Goal: Transaction & Acquisition: Purchase product/service

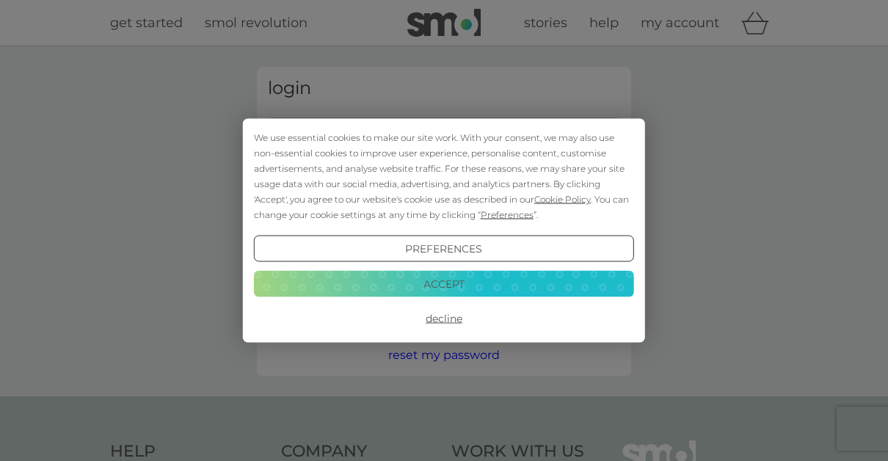
click at [418, 275] on button "Accept" at bounding box center [444, 283] width 380 height 26
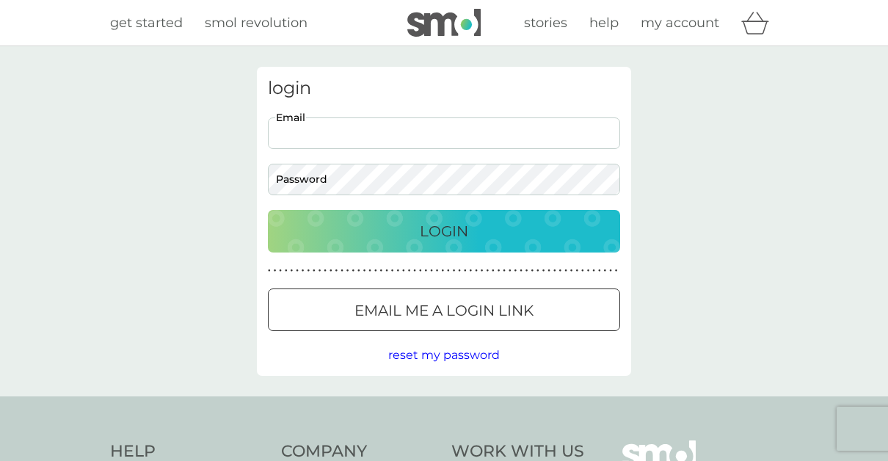
click at [353, 124] on input "Email" at bounding box center [444, 133] width 352 height 32
type input "[EMAIL_ADDRESS][DOMAIN_NAME]"
click at [460, 230] on p "Login" at bounding box center [444, 230] width 48 height 23
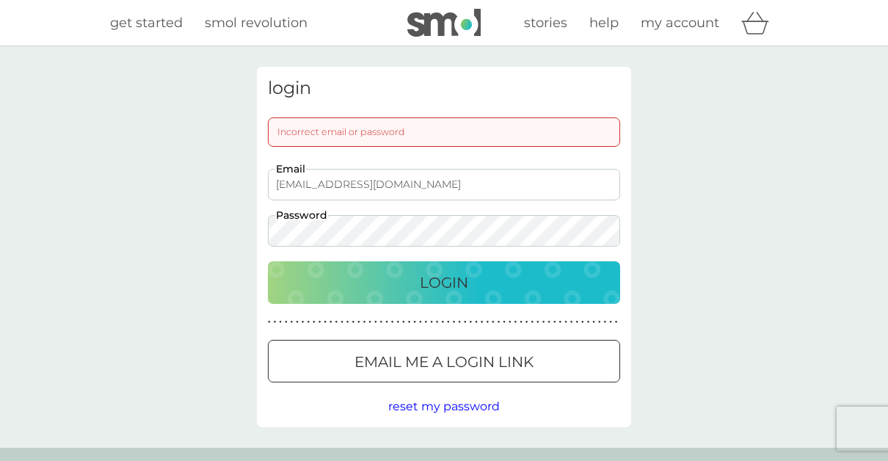
click at [453, 277] on p "Login" at bounding box center [444, 282] width 48 height 23
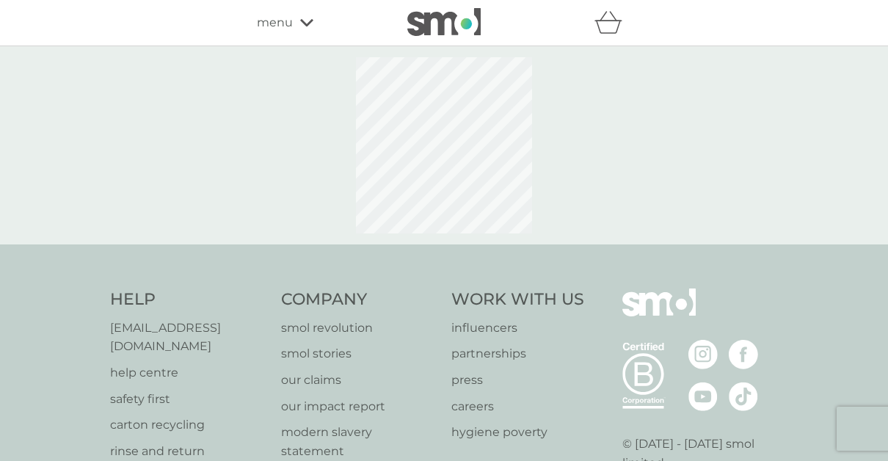
select select "182"
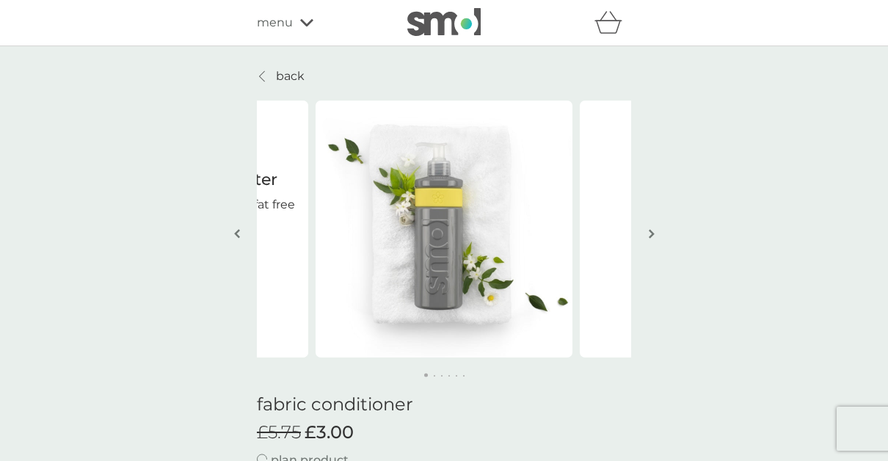
click at [653, 231] on img "button" at bounding box center [652, 233] width 6 height 11
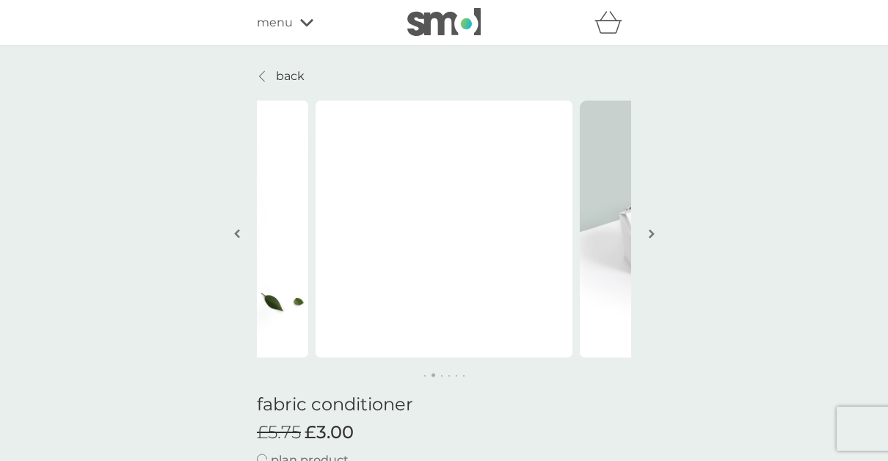
click at [653, 231] on img "button" at bounding box center [652, 233] width 6 height 11
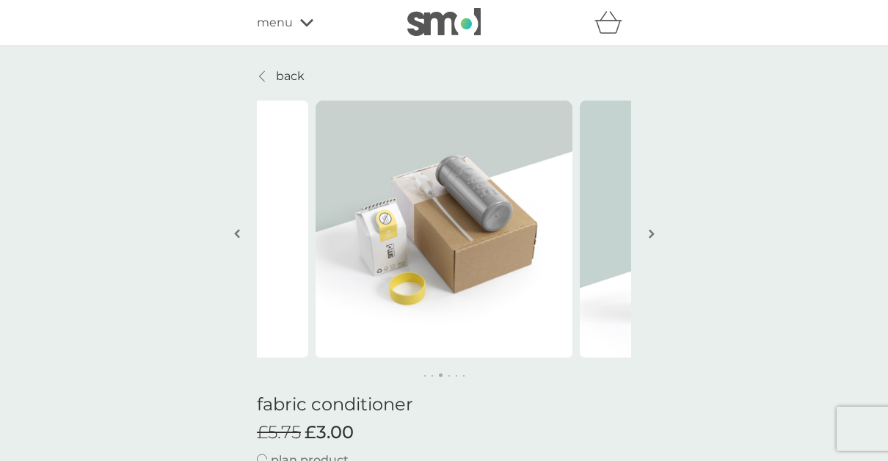
click at [653, 231] on img "button" at bounding box center [652, 233] width 6 height 11
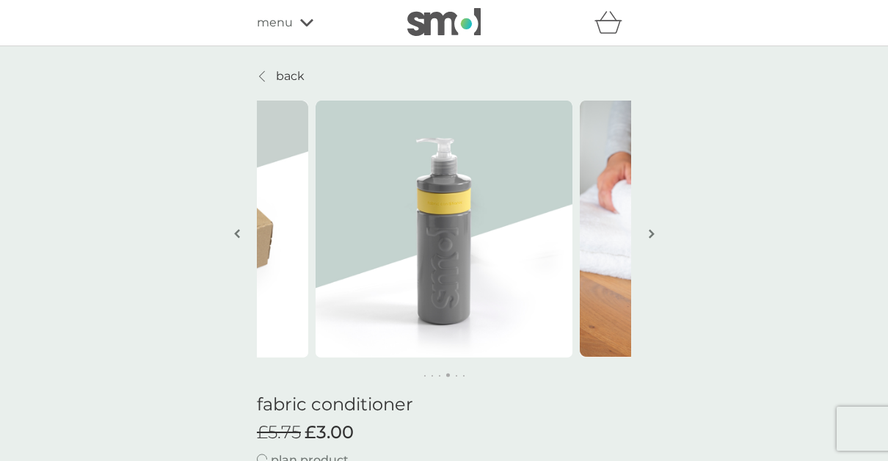
click at [653, 231] on img "button" at bounding box center [652, 233] width 6 height 11
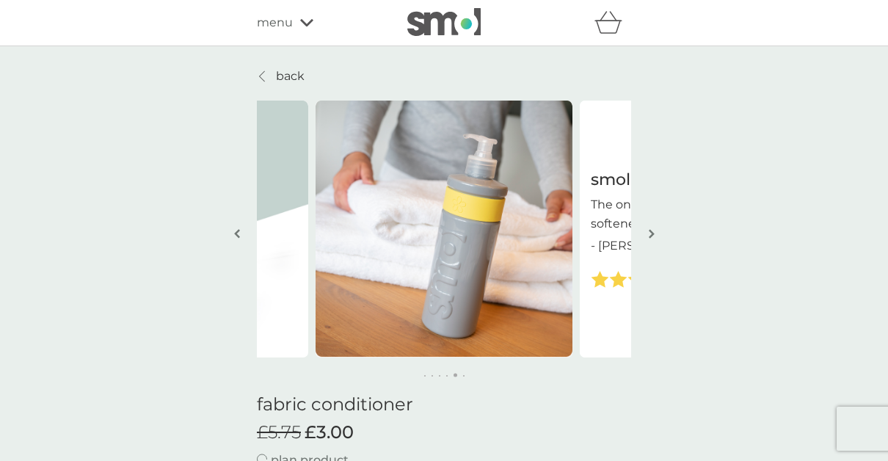
click at [653, 231] on img "button" at bounding box center [652, 233] width 6 height 11
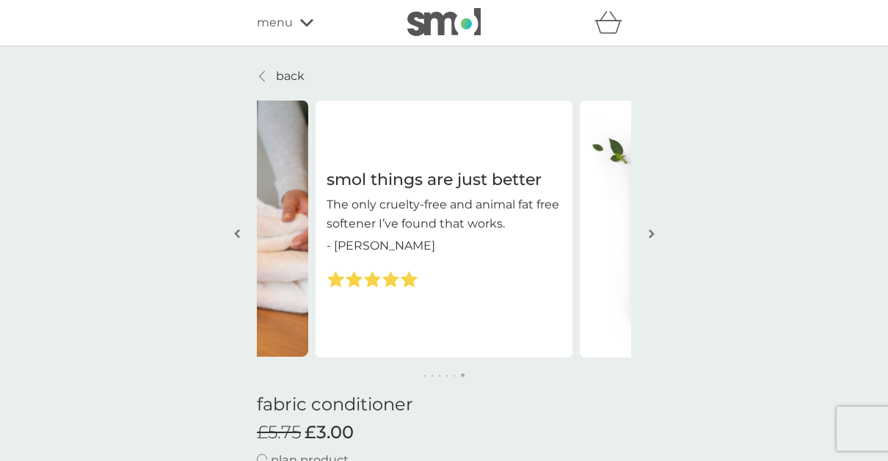
click at [286, 73] on p "back" at bounding box center [290, 76] width 29 height 19
